Goal: Task Accomplishment & Management: Use online tool/utility

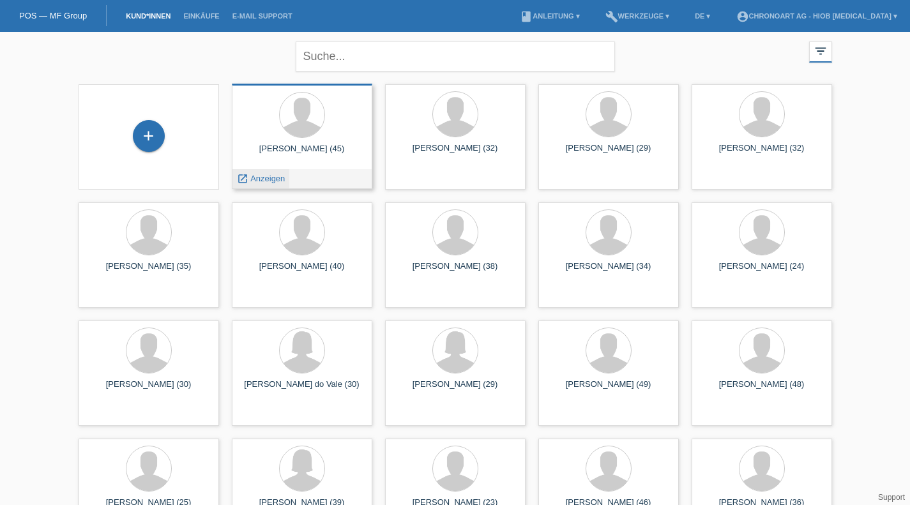
click at [269, 174] on span "Anzeigen" at bounding box center [267, 179] width 34 height 10
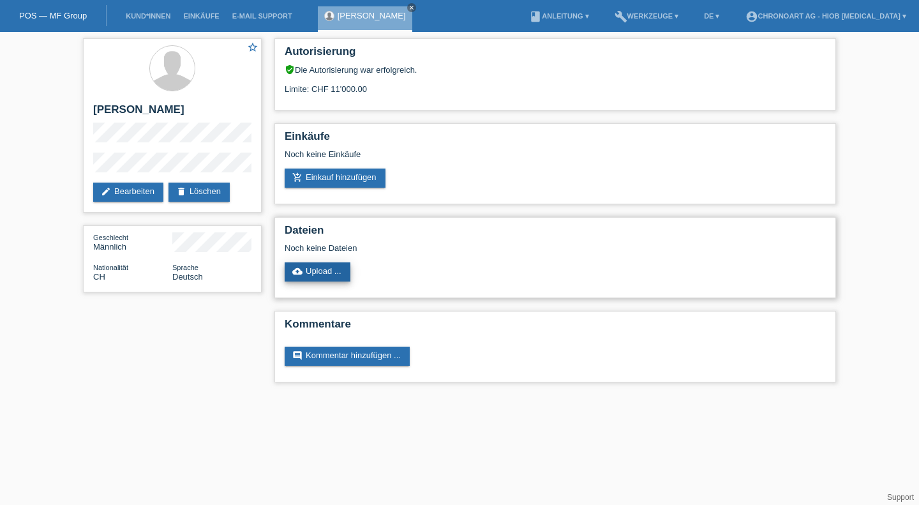
click at [296, 276] on icon "cloud_upload" at bounding box center [297, 271] width 10 height 10
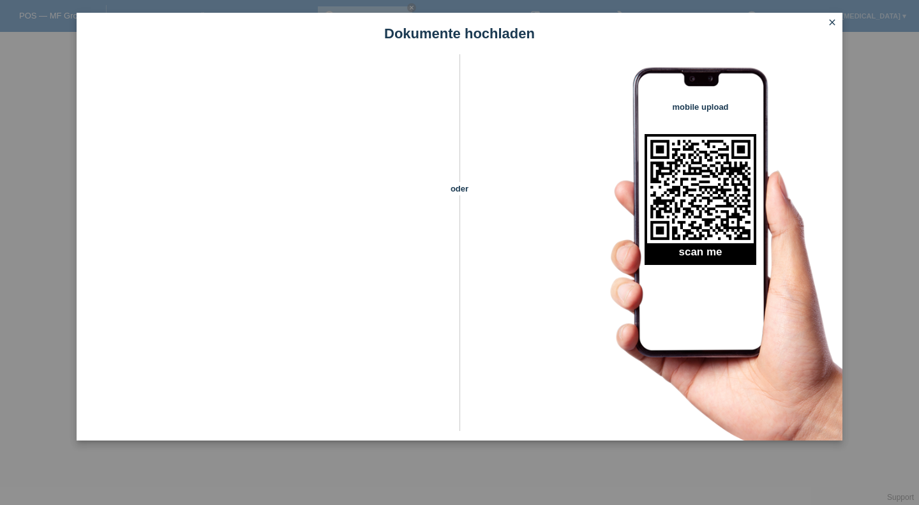
click at [833, 19] on icon "close" at bounding box center [832, 22] width 10 height 10
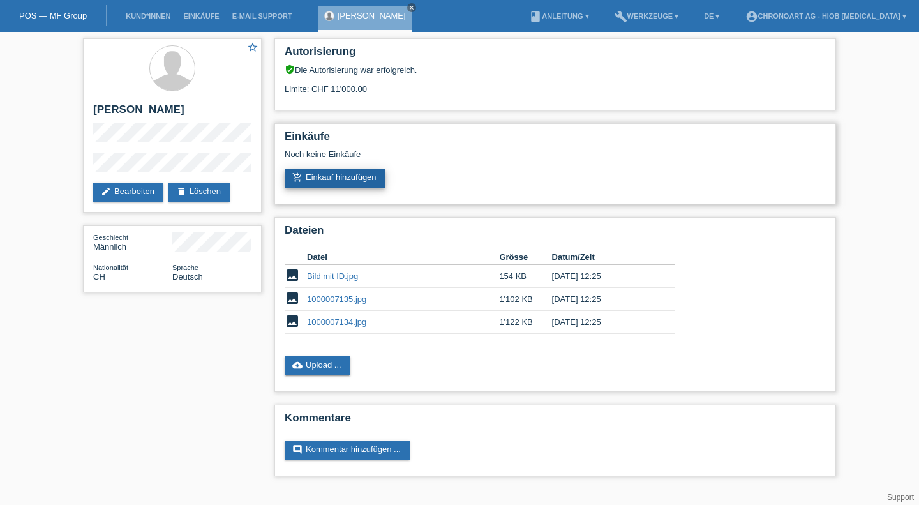
click at [346, 185] on link "add_shopping_cart Einkauf hinzufügen" at bounding box center [335, 178] width 101 height 19
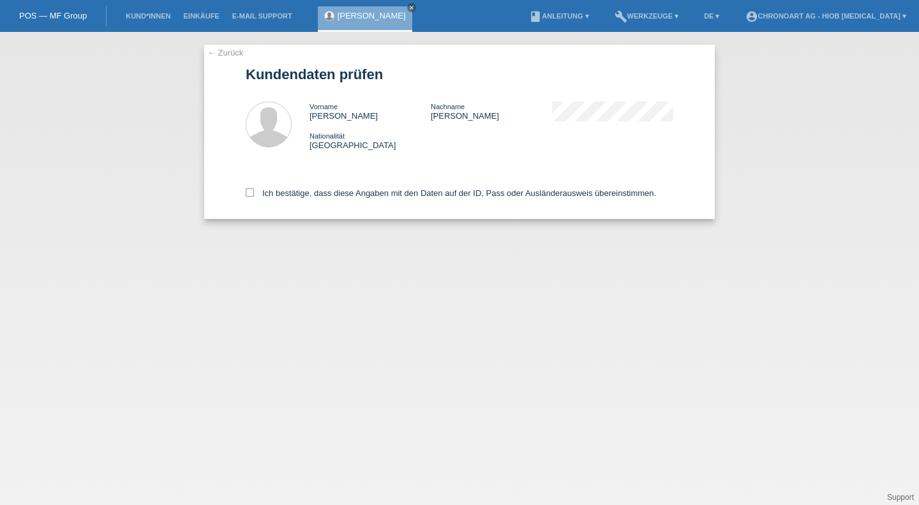
click at [229, 54] on link "← Zurück" at bounding box center [225, 53] width 36 height 10
